Goal: Information Seeking & Learning: Check status

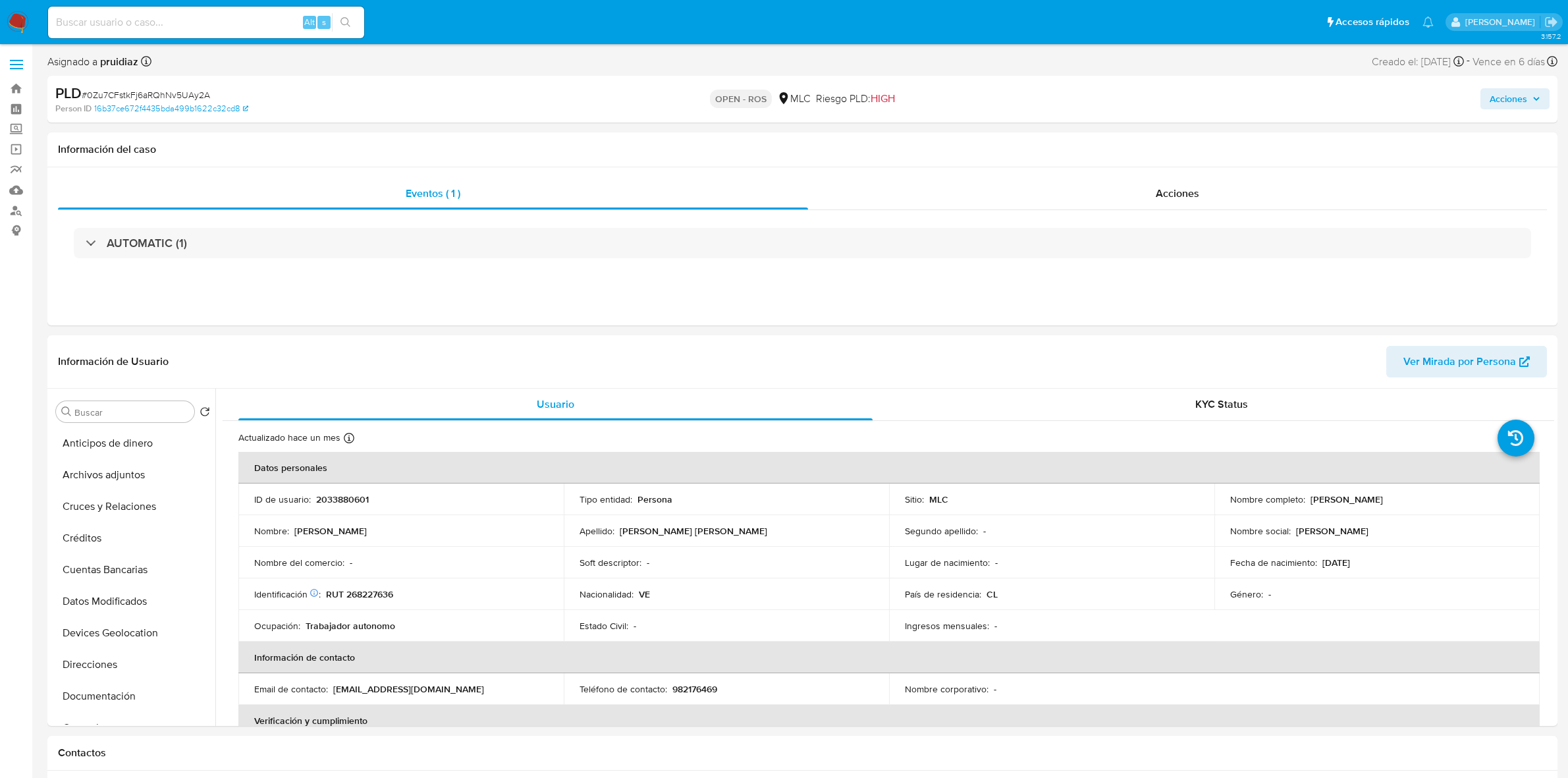
select select "10"
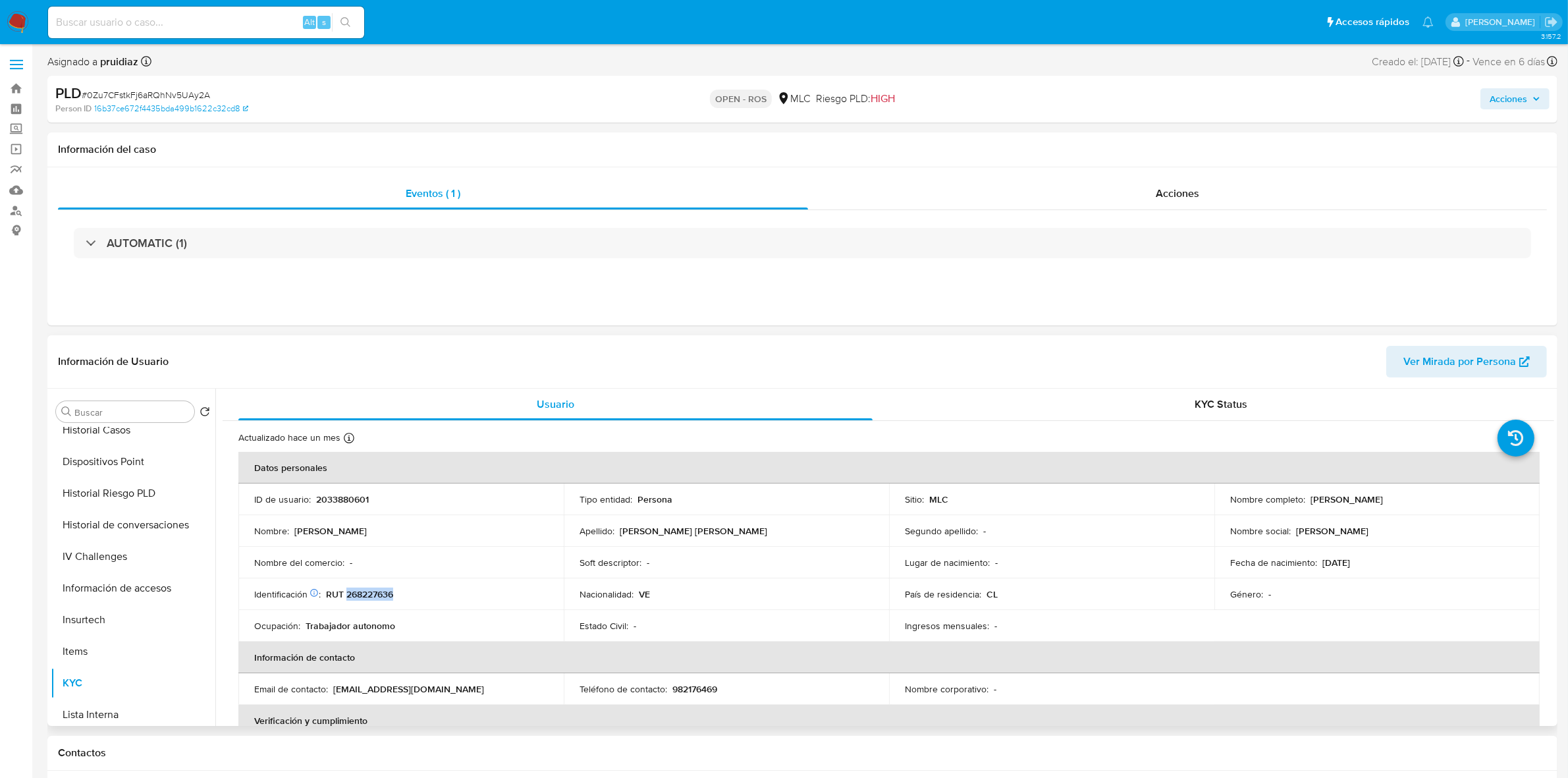
click at [374, 597] on p "RUT 268227636" at bounding box center [359, 594] width 67 height 12
click at [327, 495] on p "2033880601" at bounding box center [342, 499] width 53 height 12
click at [328, 495] on p "2033880601" at bounding box center [342, 499] width 53 height 12
copy p "2033880601"
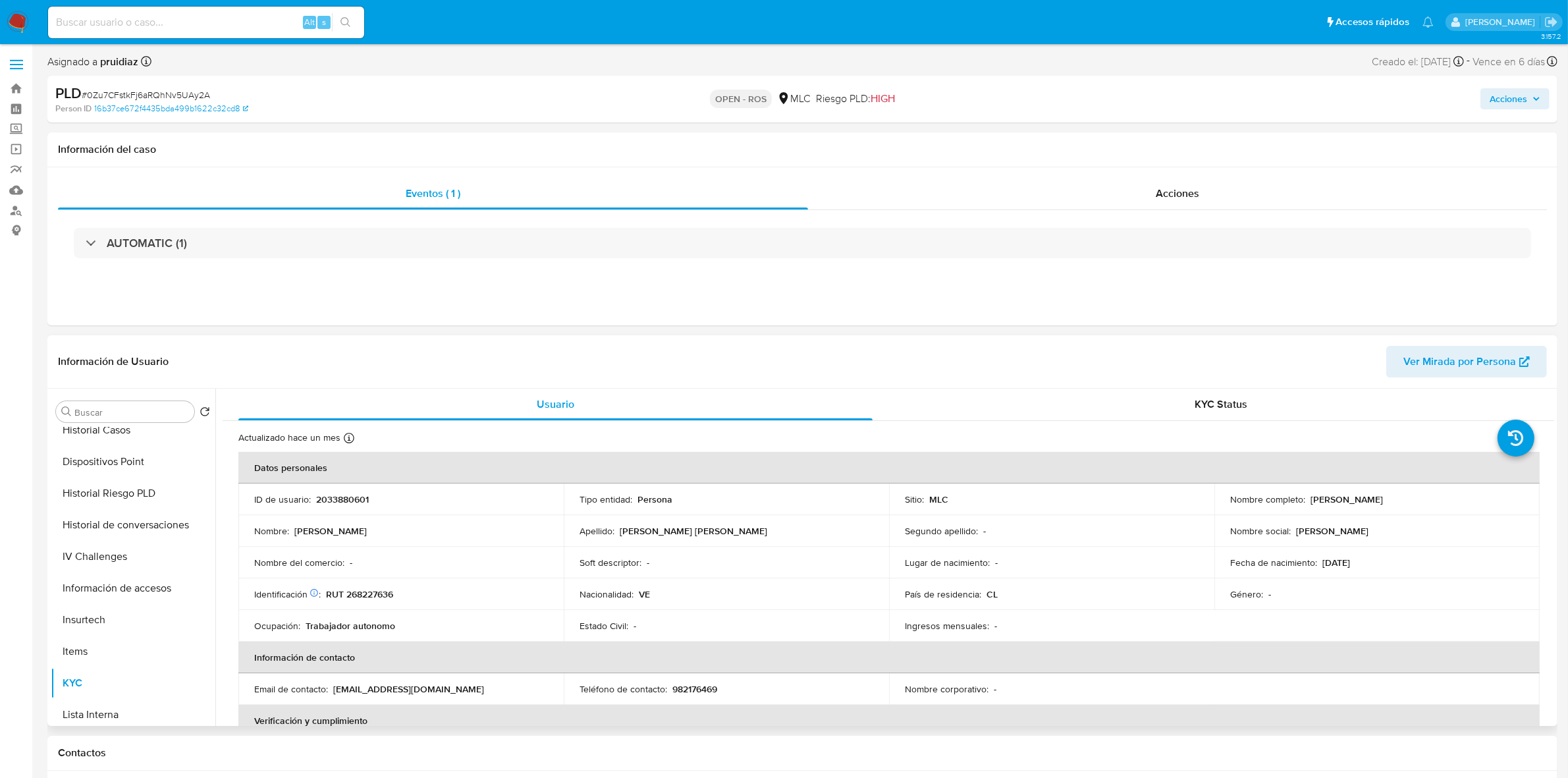
click at [366, 590] on p "RUT 268227636" at bounding box center [359, 594] width 67 height 12
copy p "268227636"
click at [116, 437] on button "Historial Casos" at bounding box center [127, 430] width 154 height 32
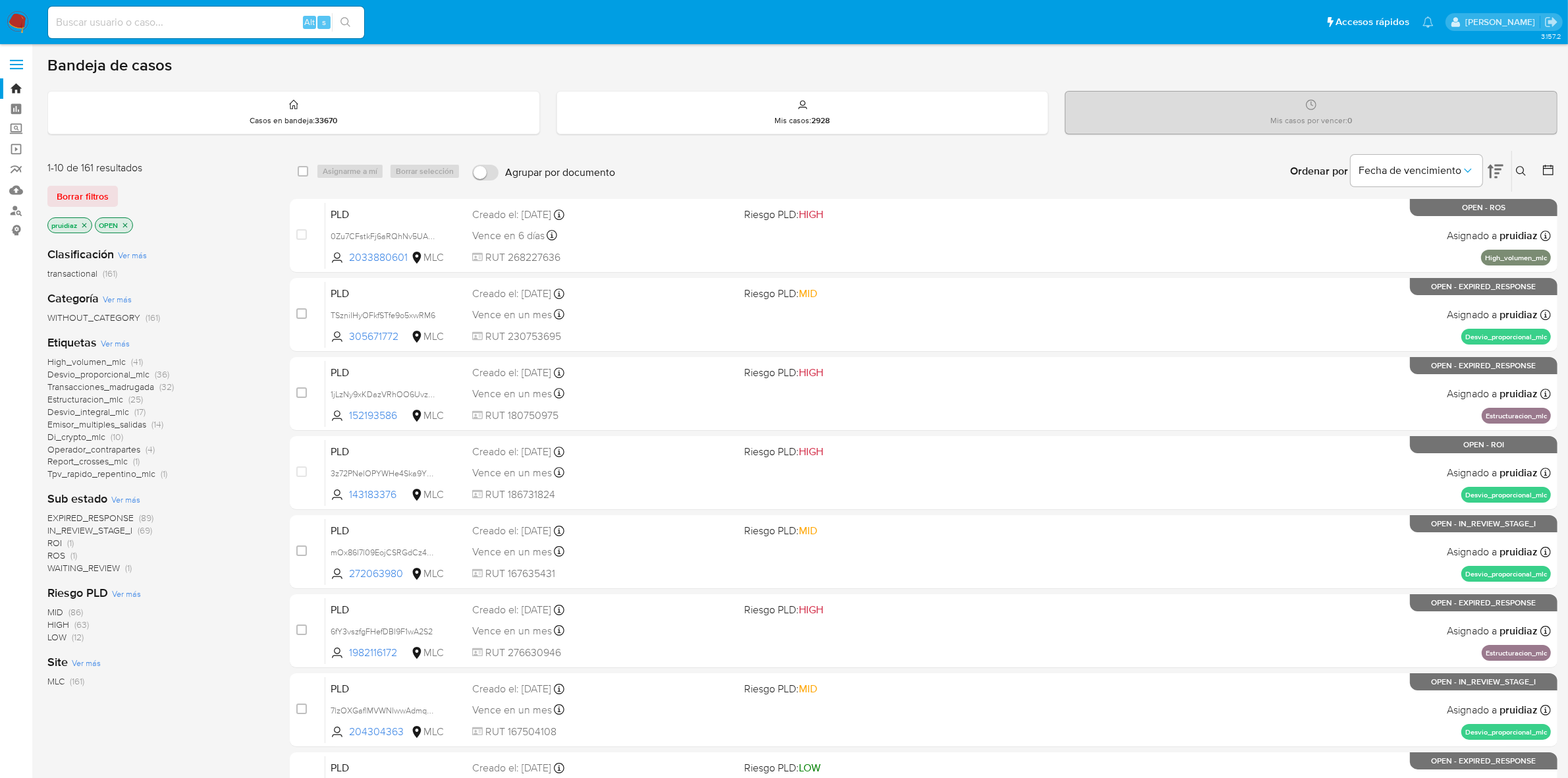
click at [24, 23] on img at bounding box center [18, 23] width 23 height 23
click at [1500, 173] on icon at bounding box center [1496, 171] width 16 height 16
